Goal: Information Seeking & Learning: Find contact information

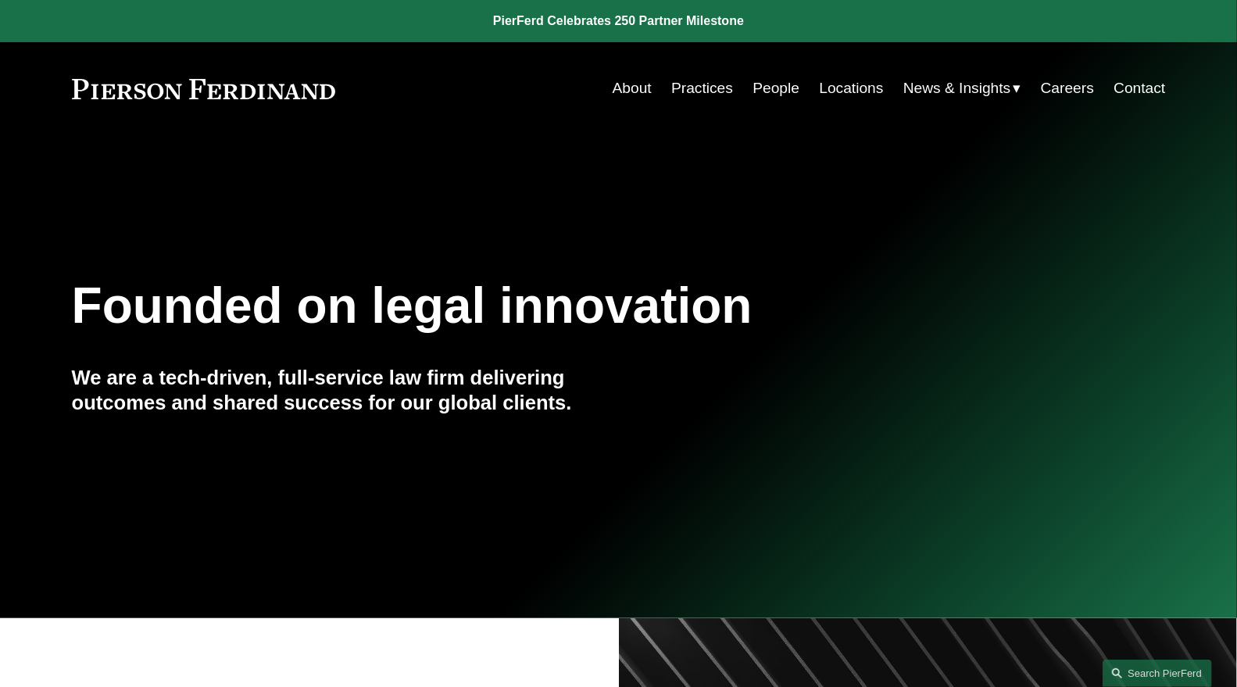
click at [762, 89] on link "People" at bounding box center [776, 88] width 47 height 30
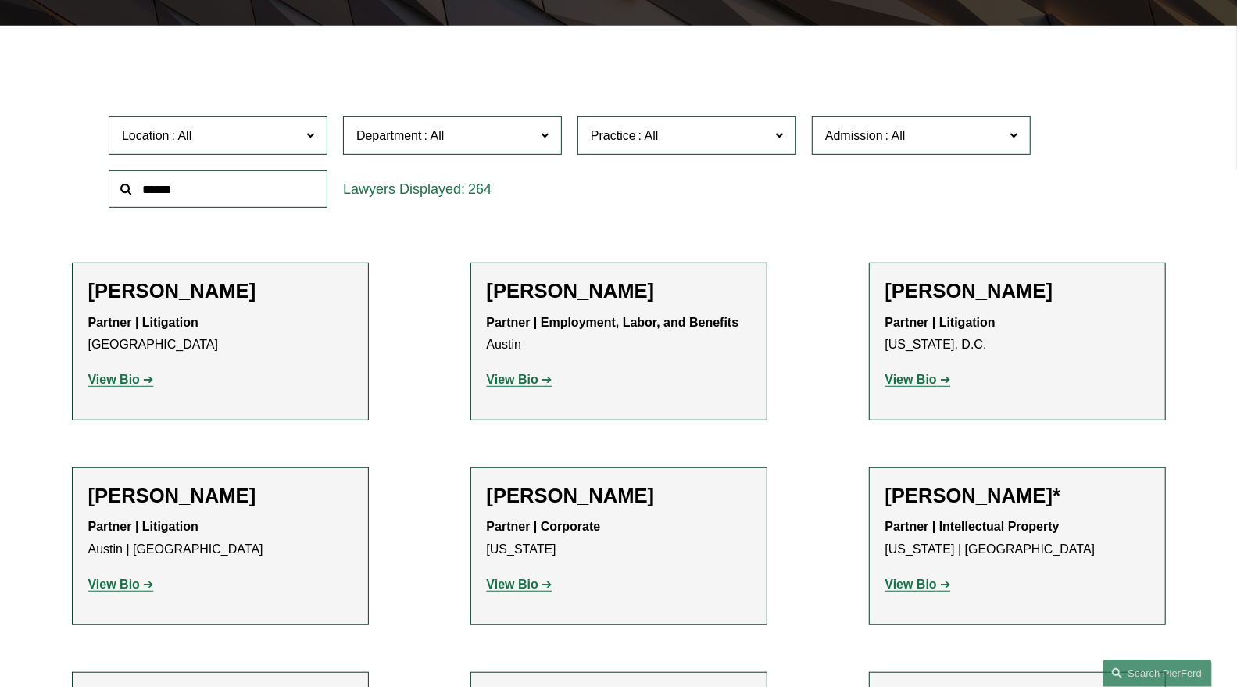
scroll to position [425, 0]
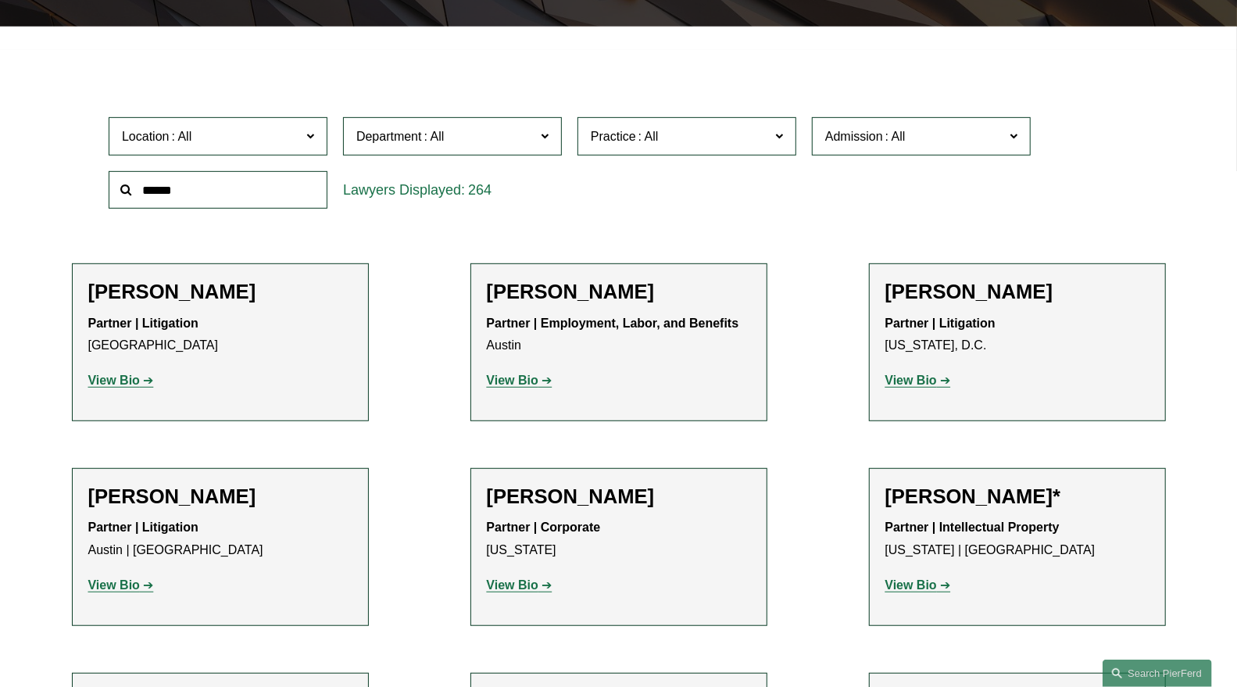
click at [775, 140] on label "Practice" at bounding box center [687, 136] width 219 height 38
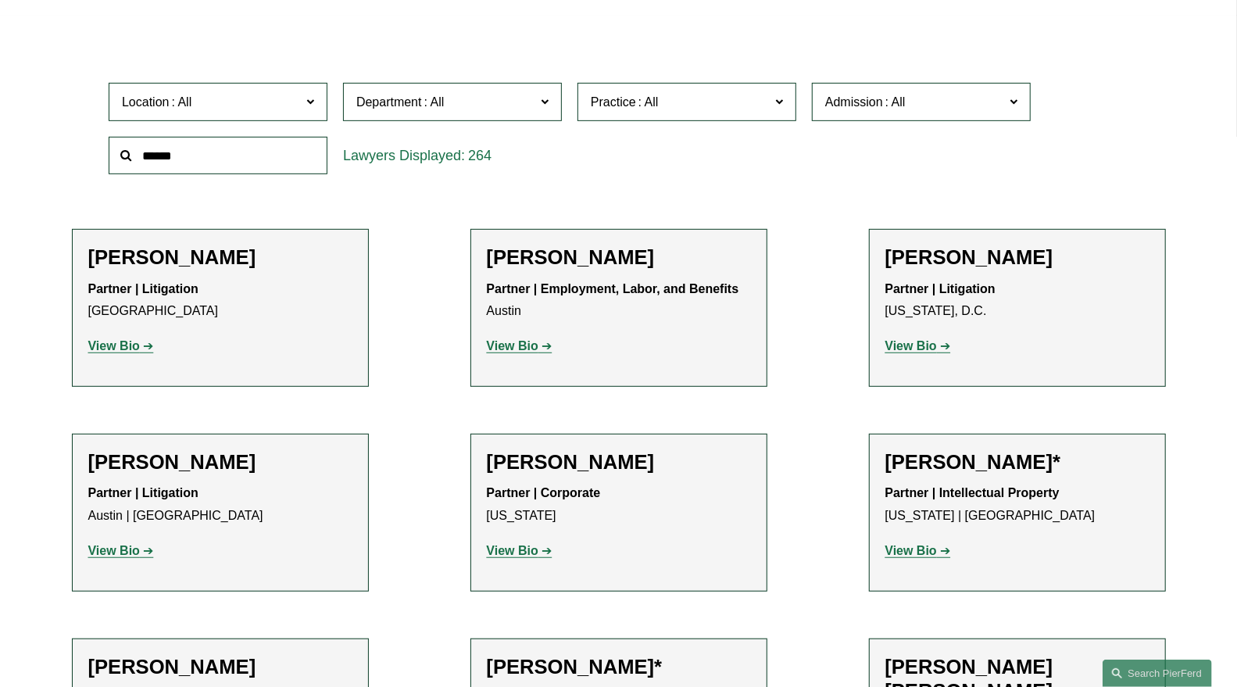
scroll to position [2120, 0]
click at [0, 0] on link "Privacy and Data Protection" at bounding box center [0, 0] width 0 height 0
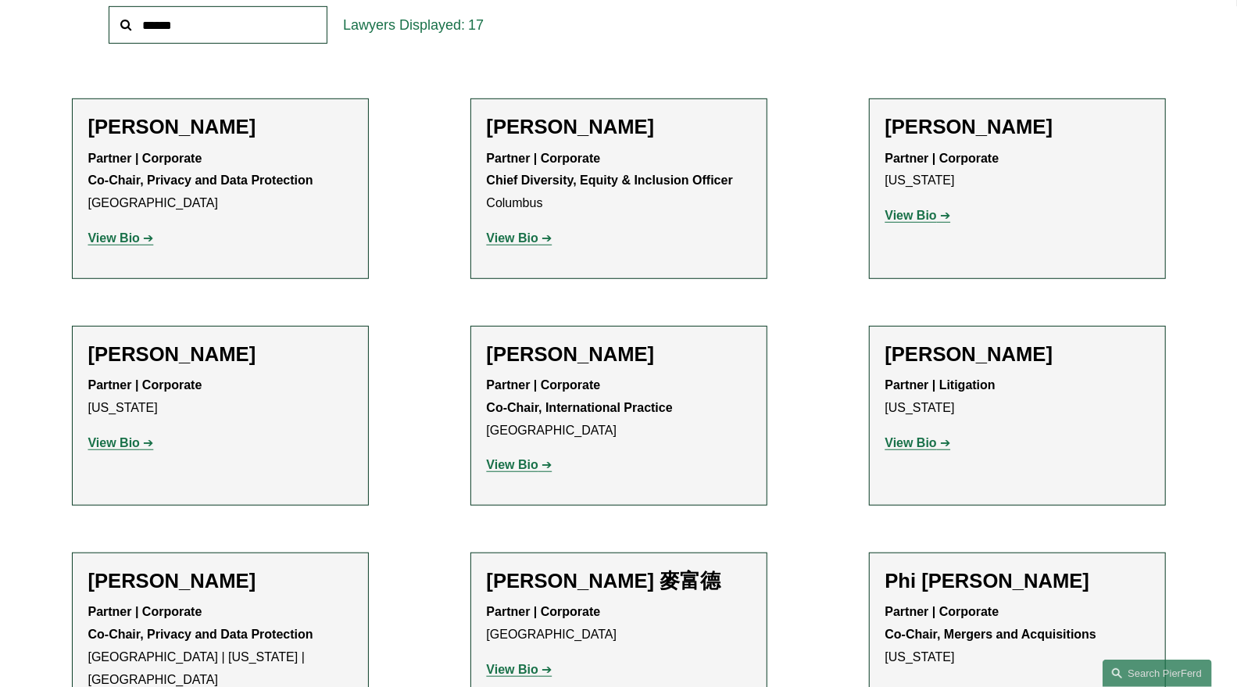
scroll to position [583, 0]
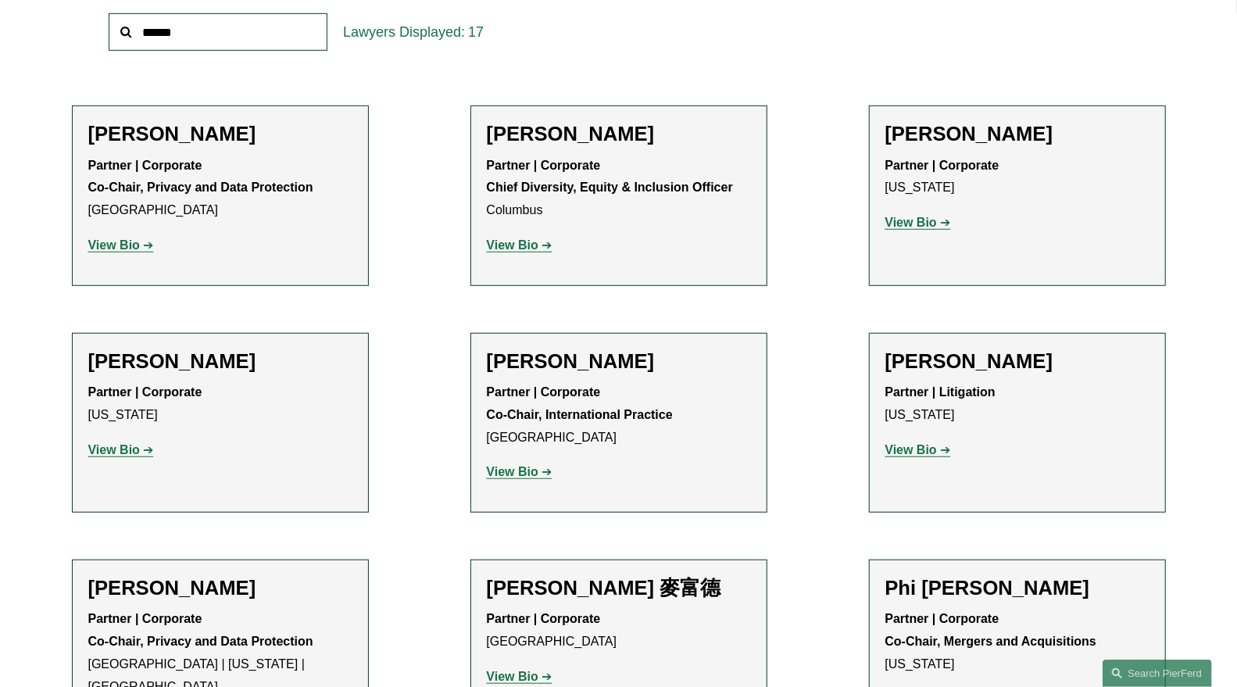
click at [126, 252] on p "View Bio" at bounding box center [220, 245] width 264 height 23
click at [129, 245] on strong "View Bio" at bounding box center [114, 244] width 52 height 13
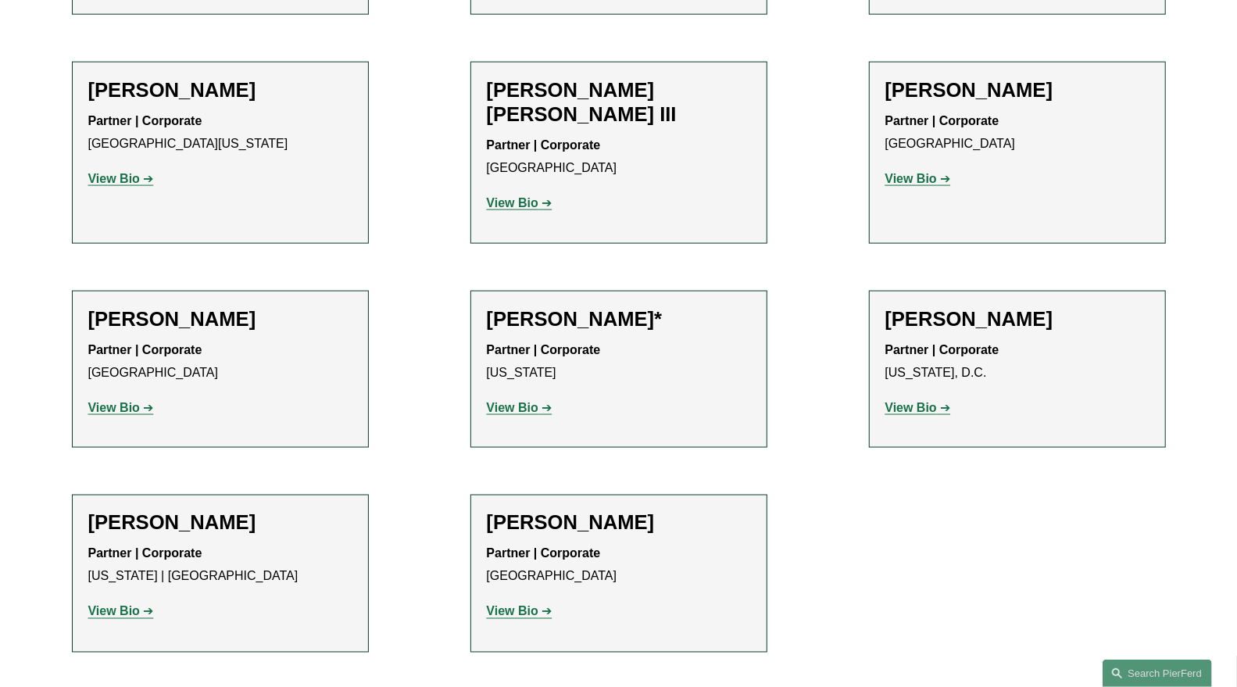
scroll to position [1337, 0]
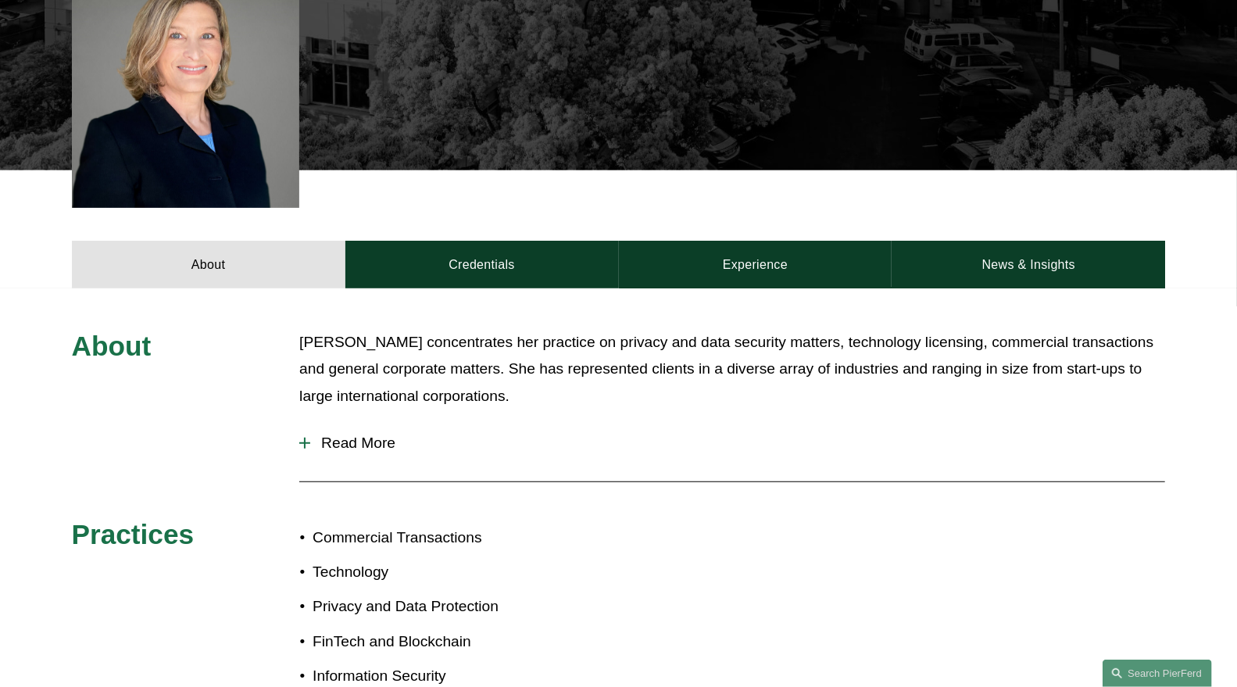
scroll to position [500, 0]
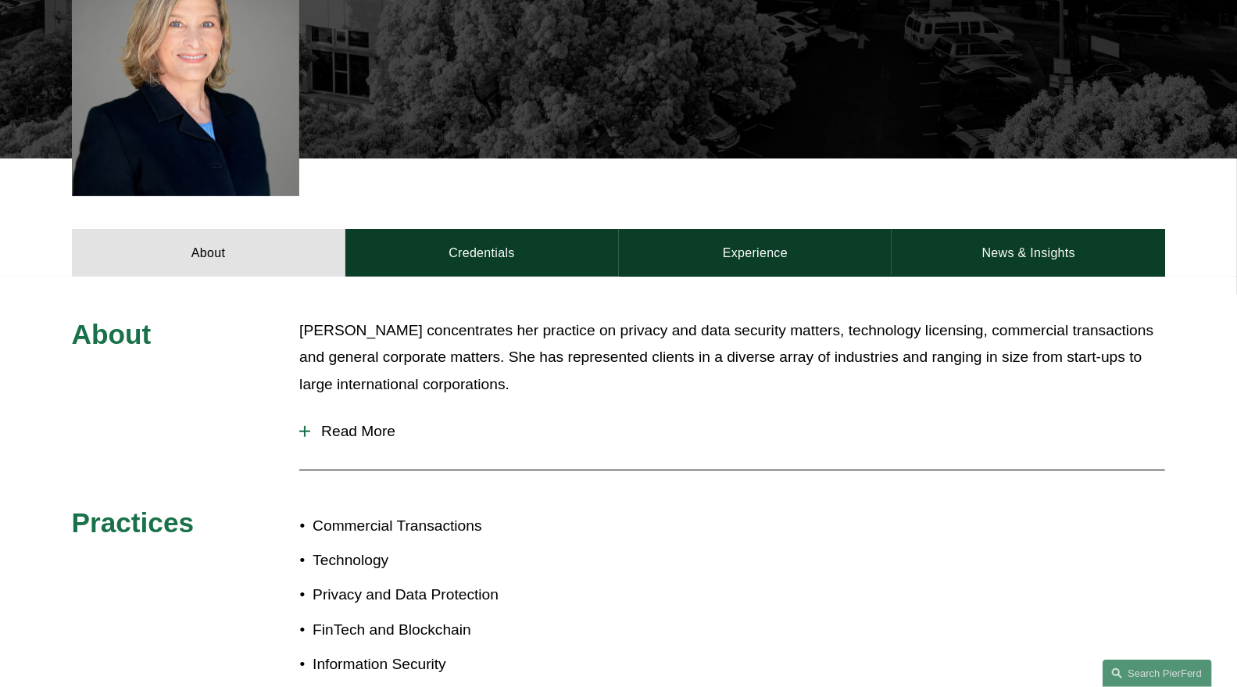
click at [369, 423] on span "Read More" at bounding box center [737, 431] width 855 height 17
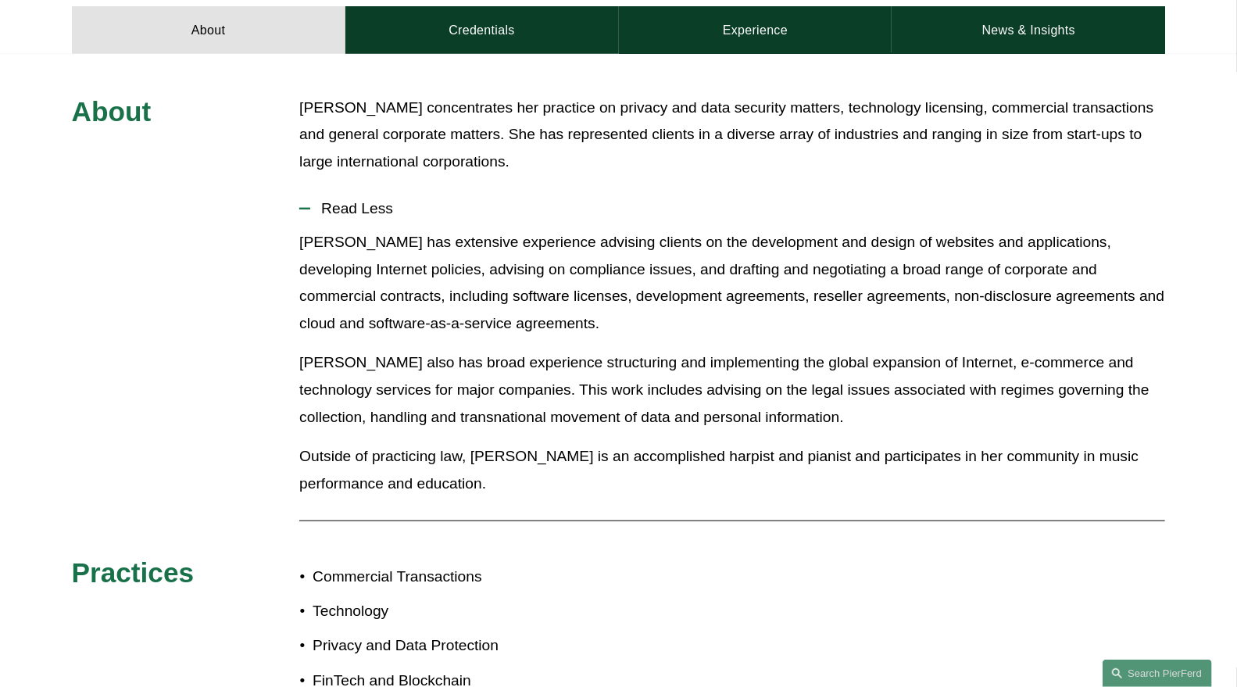
scroll to position [728, 0]
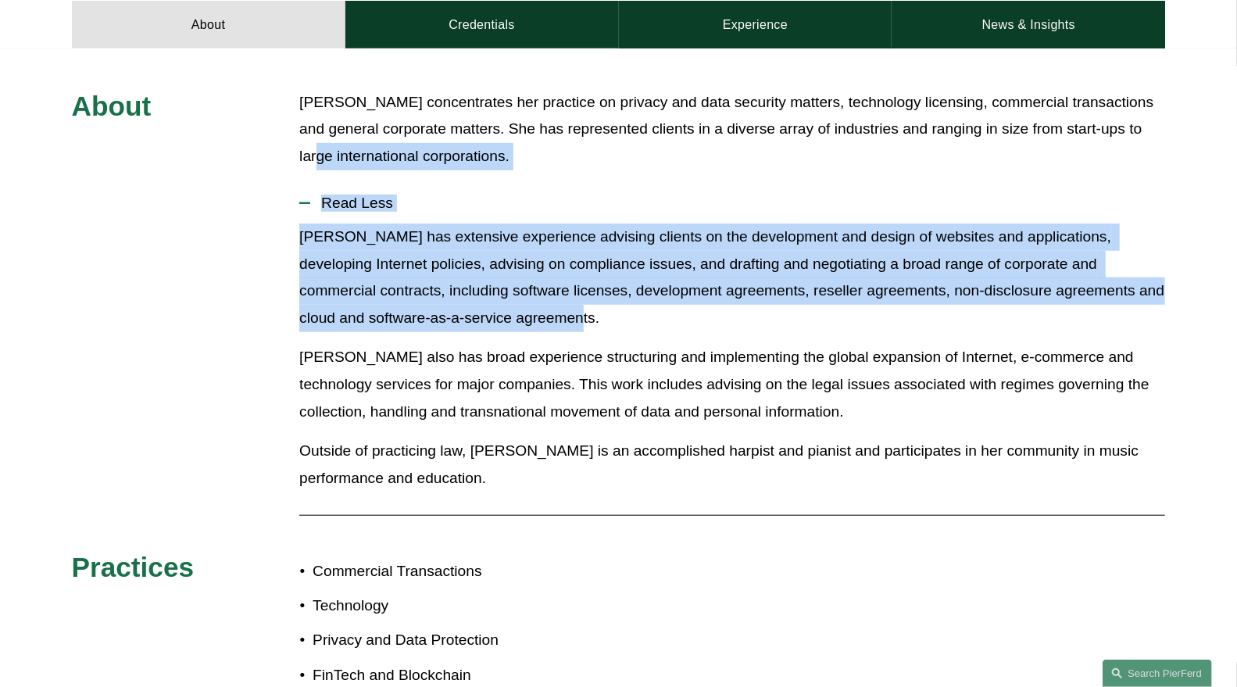
drag, startPoint x: 1236, startPoint y: 306, endPoint x: 1222, endPoint y: 123, distance: 182.6
click at [1222, 123] on div "About [PERSON_NAME] concentrates her practice on privacy and data security matt…" at bounding box center [618, 413] width 1237 height 649
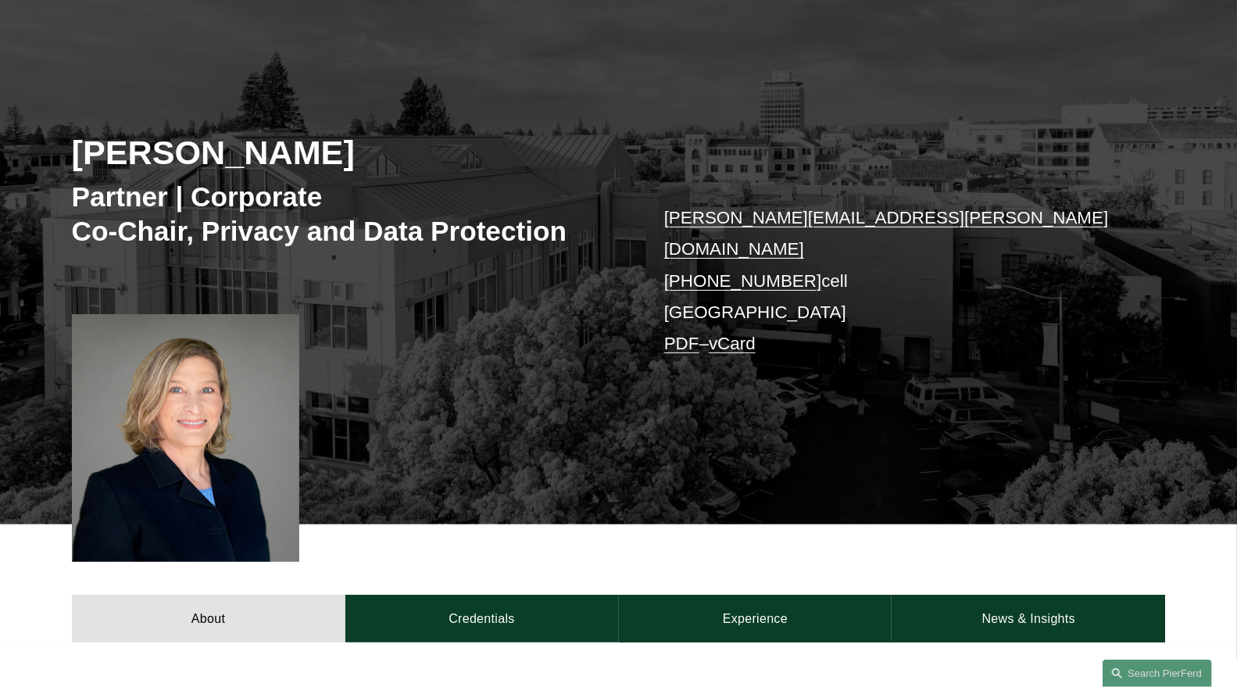
scroll to position [66, 0]
